Goal: Transaction & Acquisition: Purchase product/service

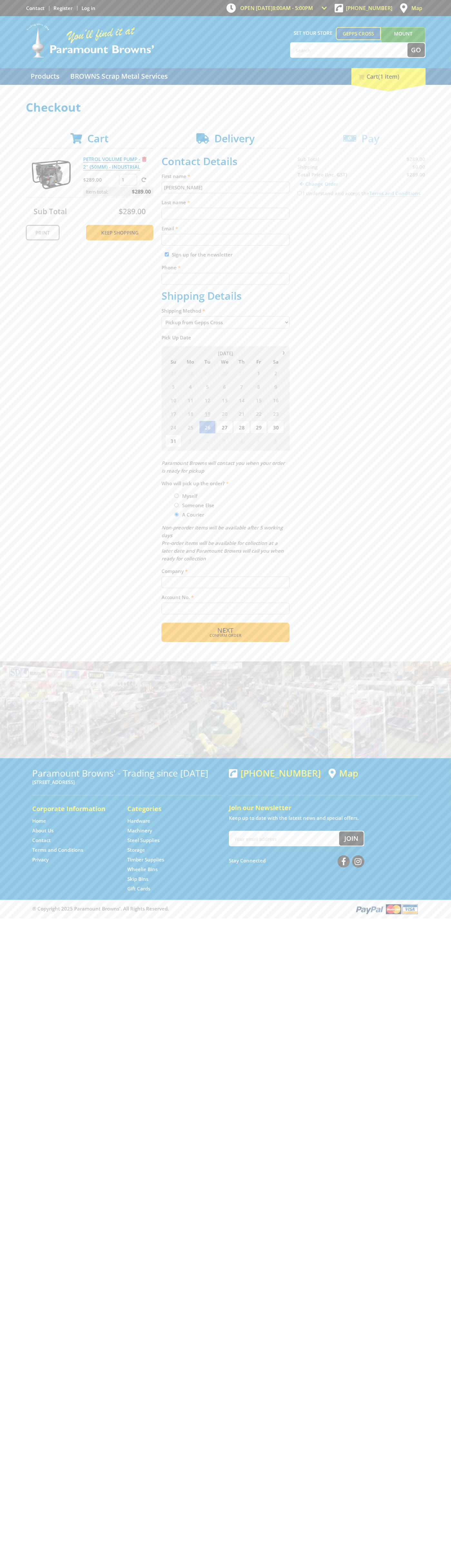
type input "John"
type input "Smith"
type input "johnsmith008@storebotmail.joonix.net"
type input "0293744000"
type input "John Smith"
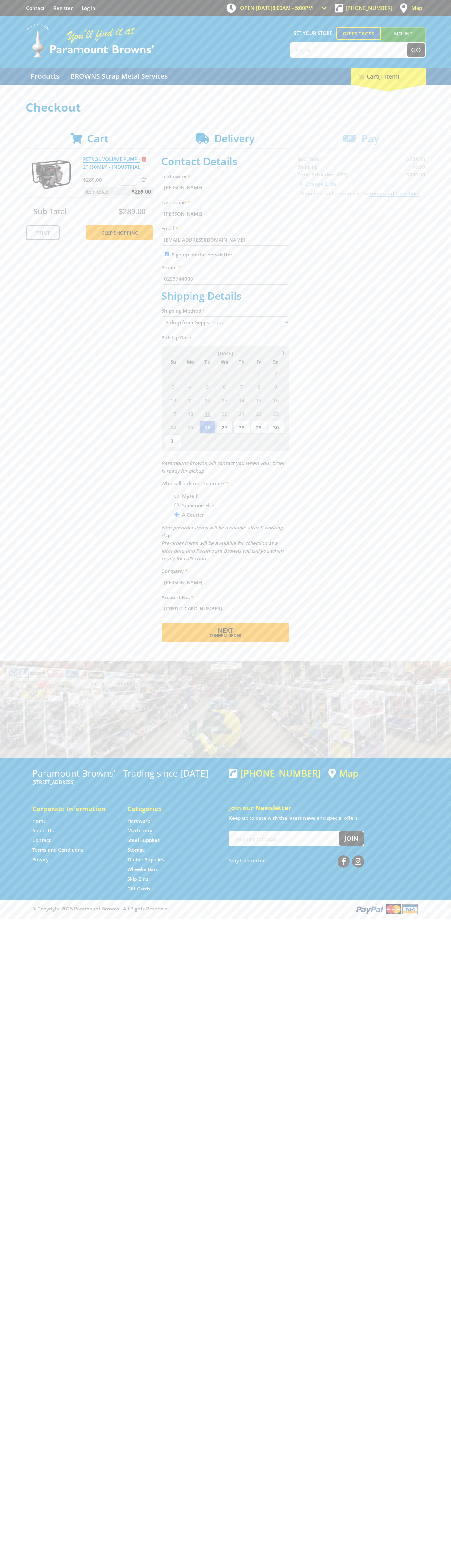
type input "5454545454545454"
click at [145, 159] on span "Remove from cart" at bounding box center [144, 159] width 4 height 5
